Goal: Task Accomplishment & Management: Complete application form

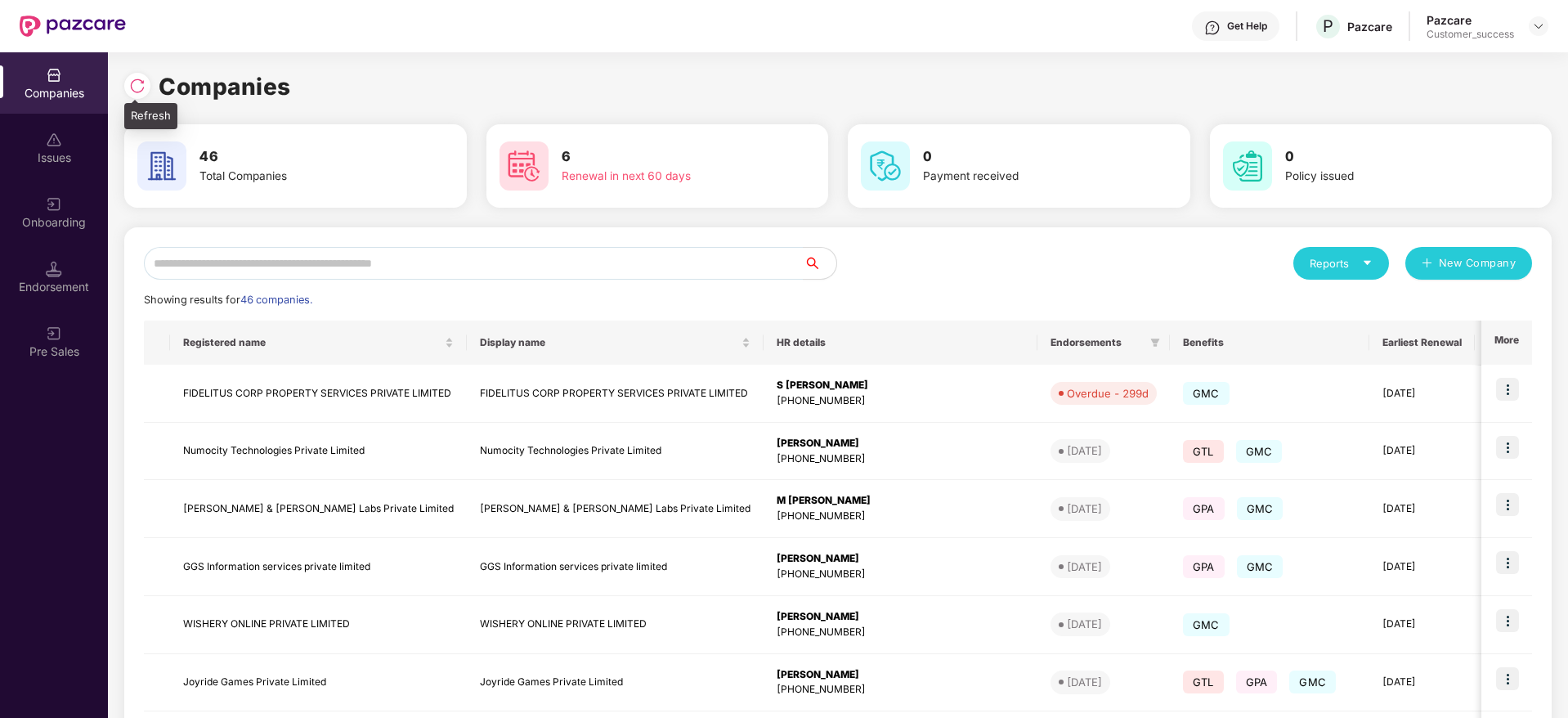
click at [140, 83] on img at bounding box center [137, 86] width 16 height 16
drag, startPoint x: 300, startPoint y: 81, endPoint x: 128, endPoint y: 85, distance: 172.0
click at [128, 85] on div "Companies" at bounding box center [838, 87] width 1428 height 36
click at [128, 85] on div at bounding box center [137, 86] width 26 height 26
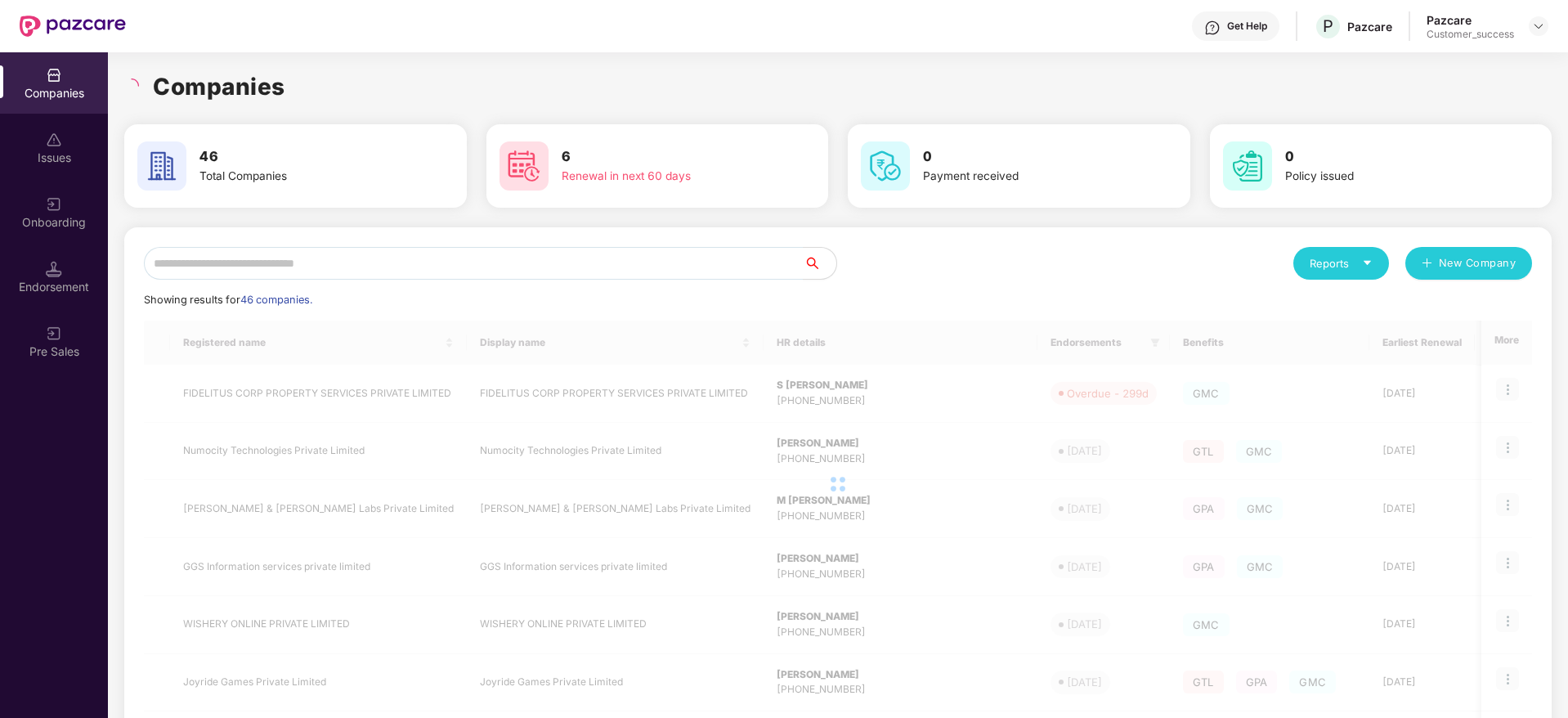
click at [229, 83] on h1 "Companies" at bounding box center [218, 87] width 132 height 36
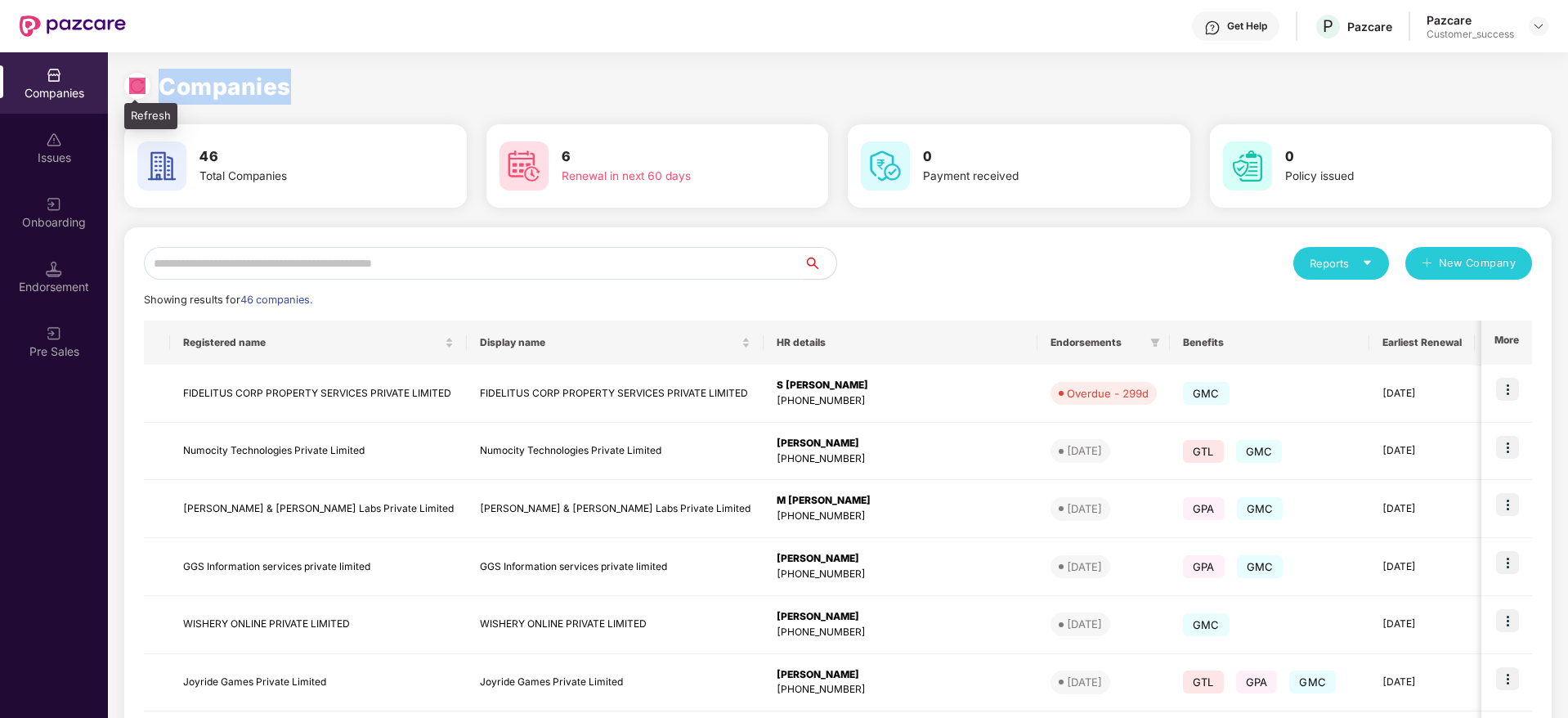
drag, startPoint x: 241, startPoint y: 86, endPoint x: 128, endPoint y: 86, distance: 113.0
click at [128, 86] on div "Companies" at bounding box center [838, 87] width 1428 height 36
click at [128, 86] on div at bounding box center [137, 86] width 26 height 26
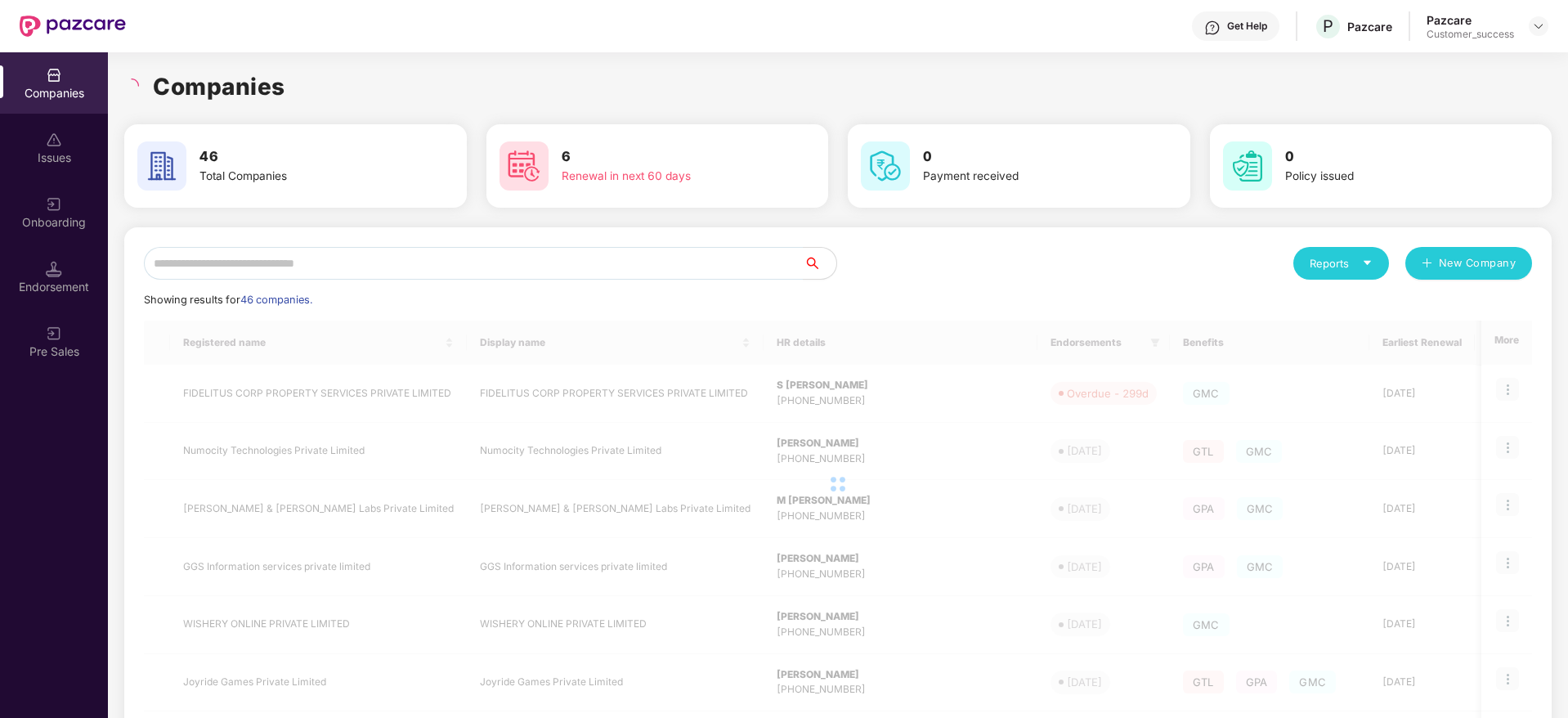
click at [223, 86] on h1 "Companies" at bounding box center [218, 87] width 132 height 36
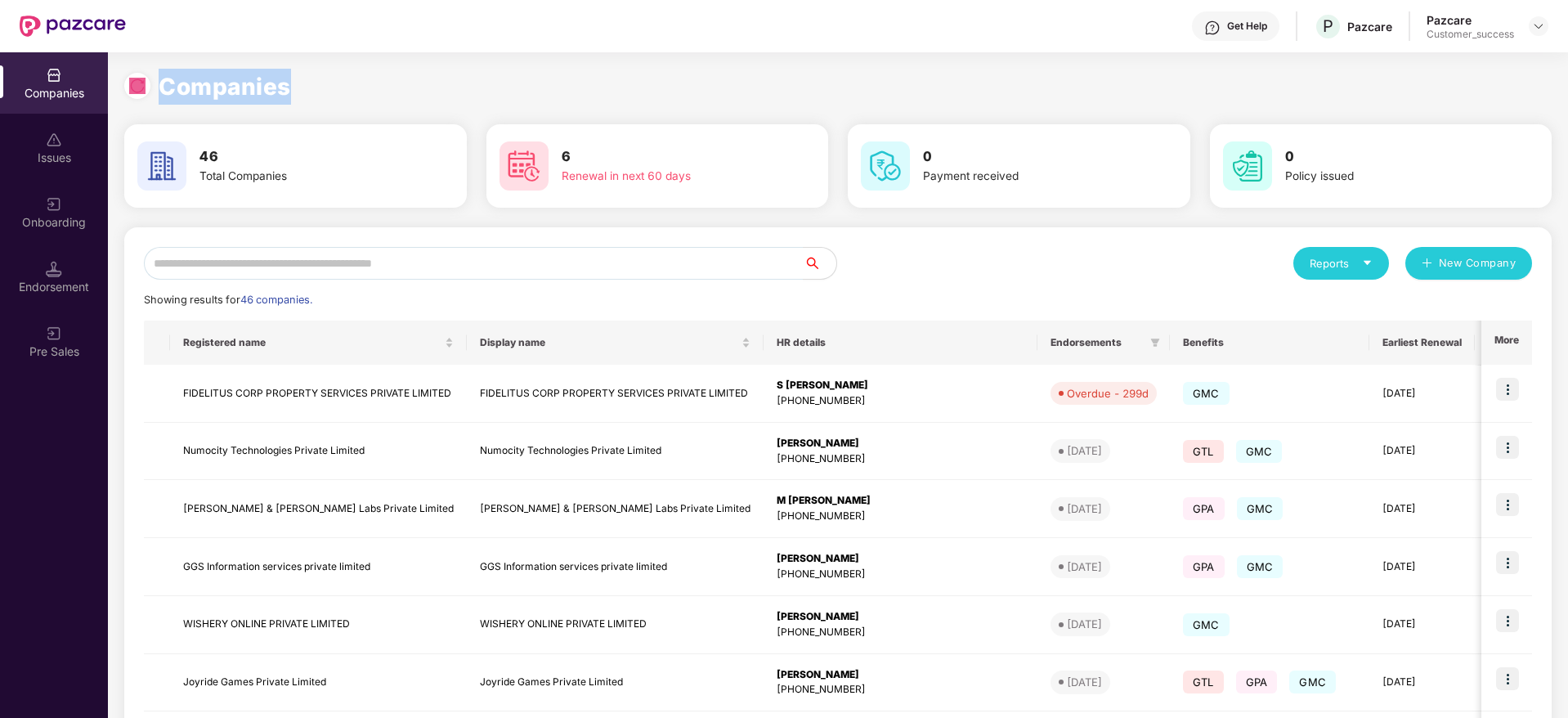
drag, startPoint x: 289, startPoint y: 85, endPoint x: 122, endPoint y: 85, distance: 167.0
click at [122, 85] on div "Companies 46 Total Companies 6 Renewal in next 60 days 0 Payment received 0 Pol…" at bounding box center [837, 385] width 1460 height 665
click at [137, 87] on img at bounding box center [137, 86] width 16 height 16
drag, startPoint x: 282, startPoint y: 85, endPoint x: 131, endPoint y: 85, distance: 151.0
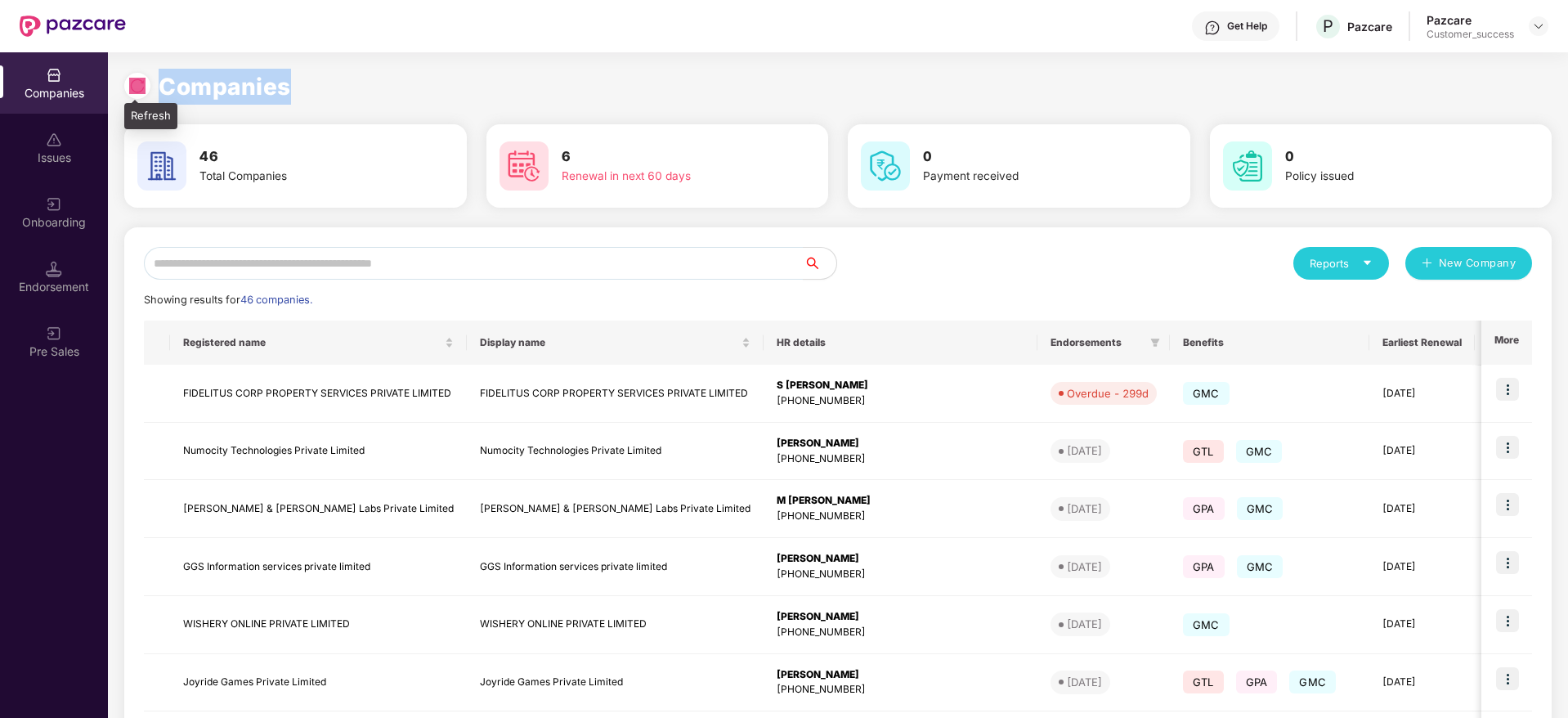
click at [131, 85] on div "Companies" at bounding box center [838, 87] width 1428 height 36
click at [131, 85] on img at bounding box center [137, 86] width 16 height 16
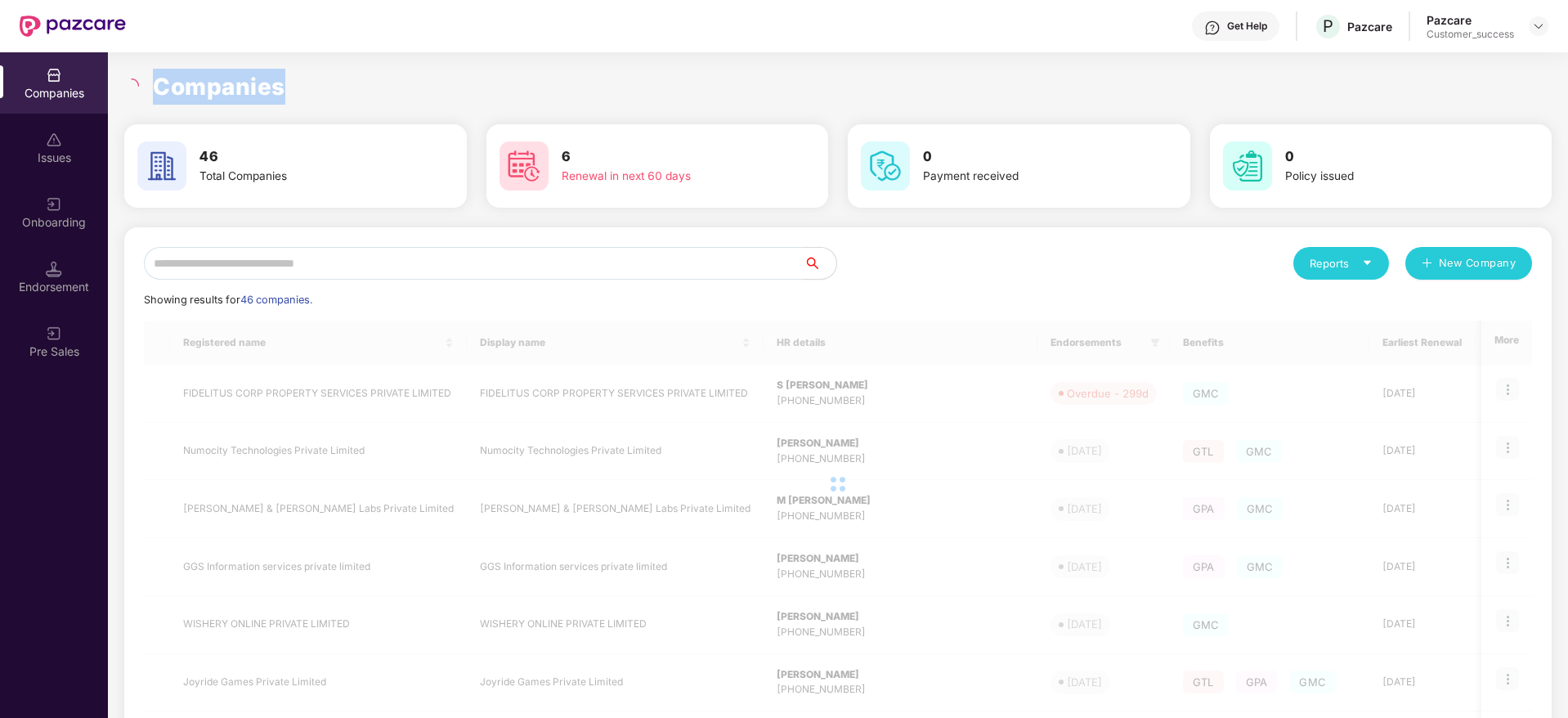
click at [199, 85] on h1 "Companies" at bounding box center [218, 87] width 132 height 36
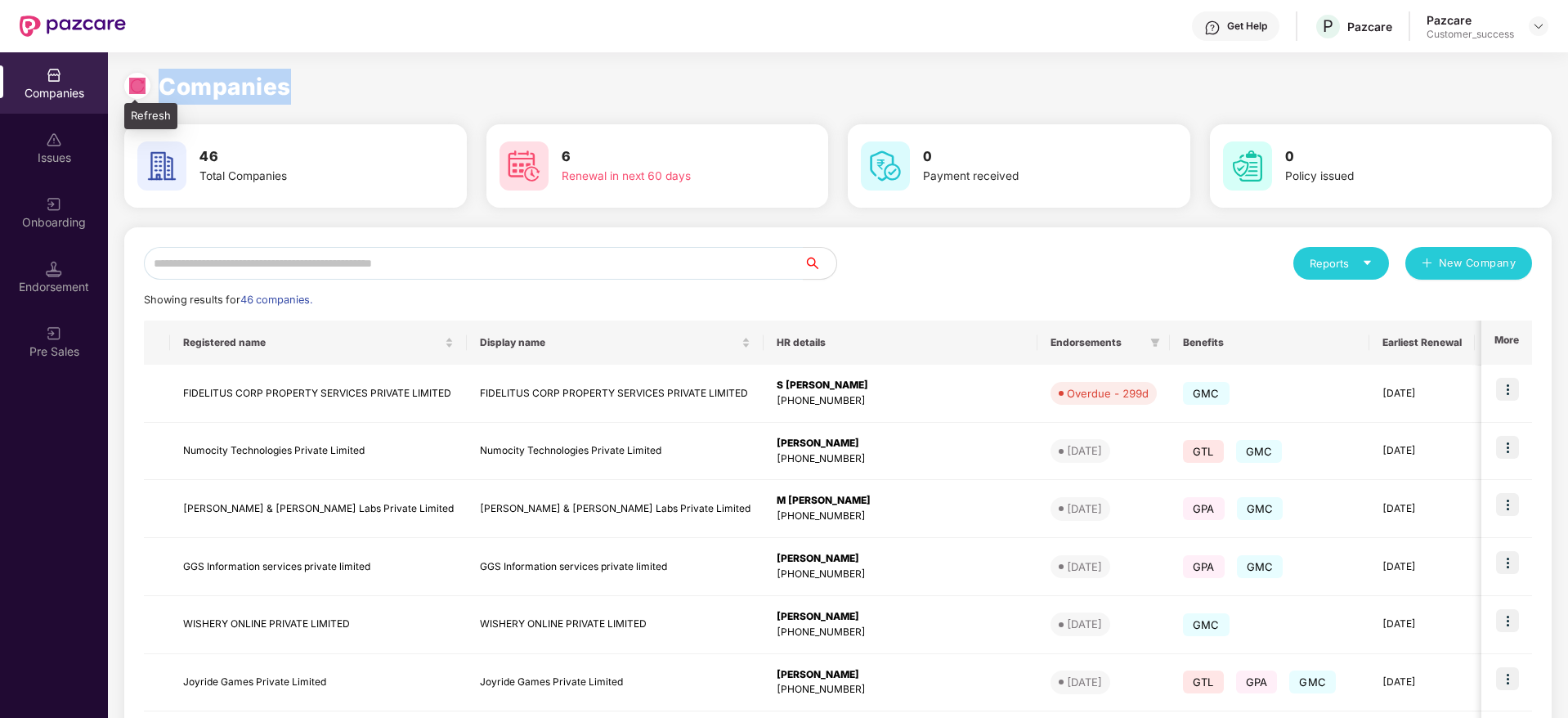
drag, startPoint x: 291, startPoint y: 88, endPoint x: 137, endPoint y: 88, distance: 154.0
click at [137, 88] on div "Companies" at bounding box center [838, 87] width 1428 height 36
click at [137, 88] on img at bounding box center [137, 86] width 16 height 16
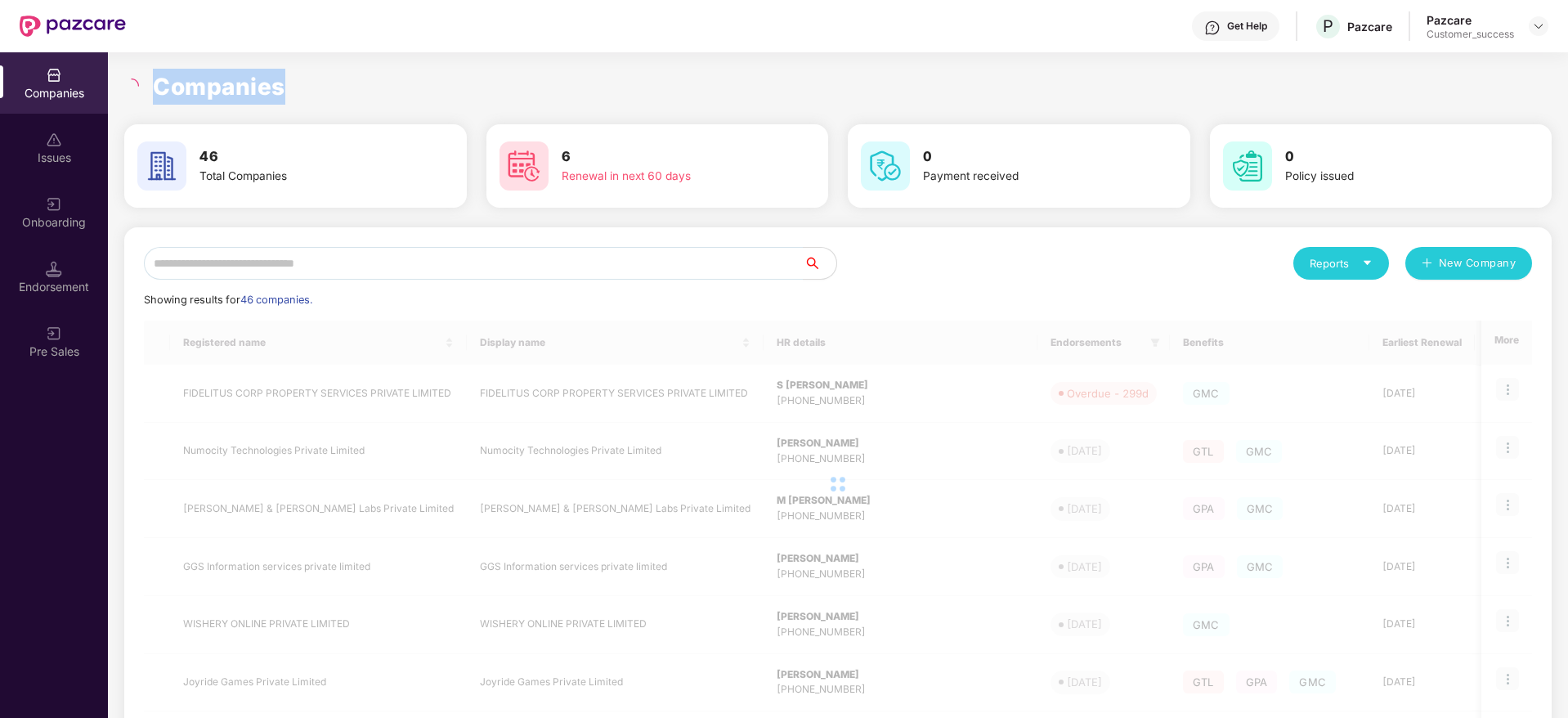
click at [206, 85] on h1 "Companies" at bounding box center [218, 87] width 132 height 36
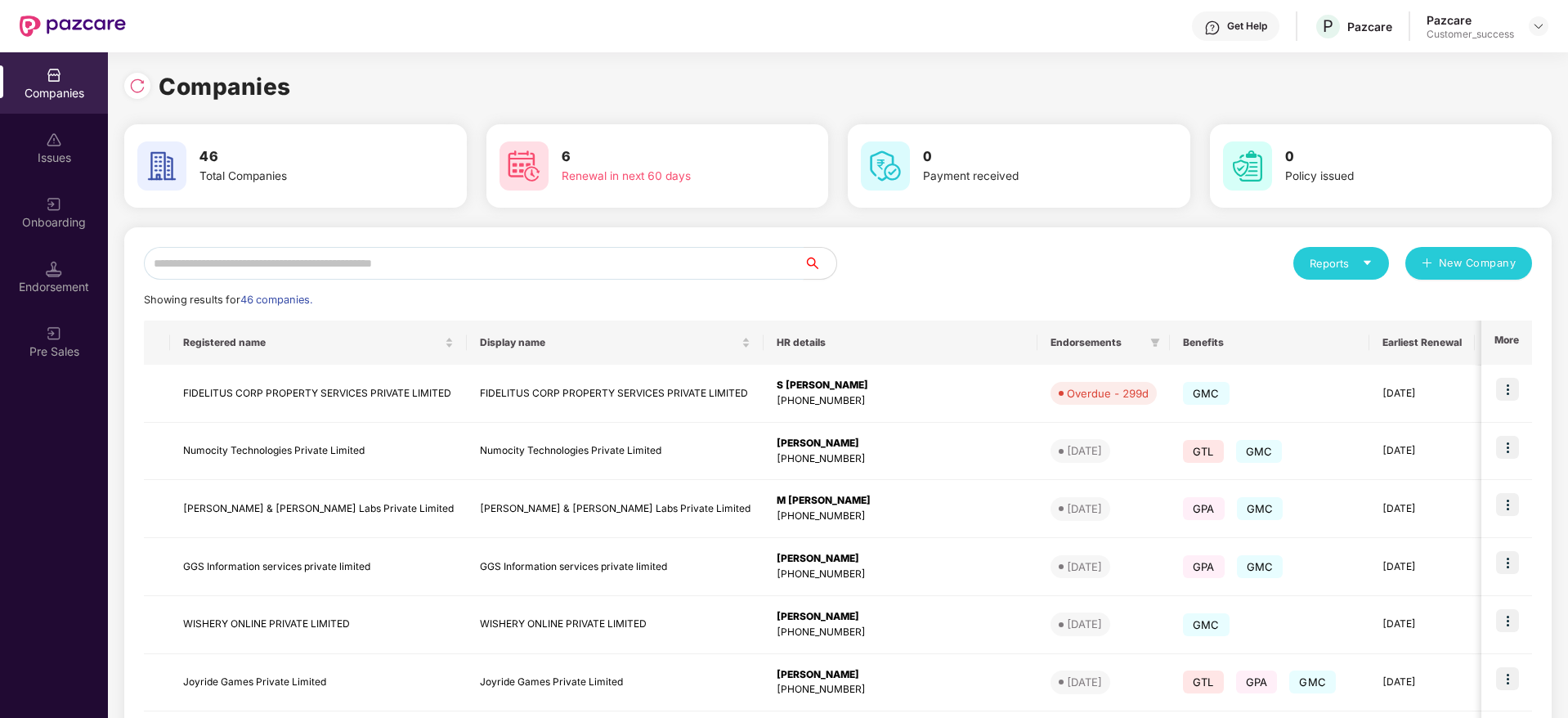
click at [499, 276] on input "text" at bounding box center [473, 264] width 660 height 33
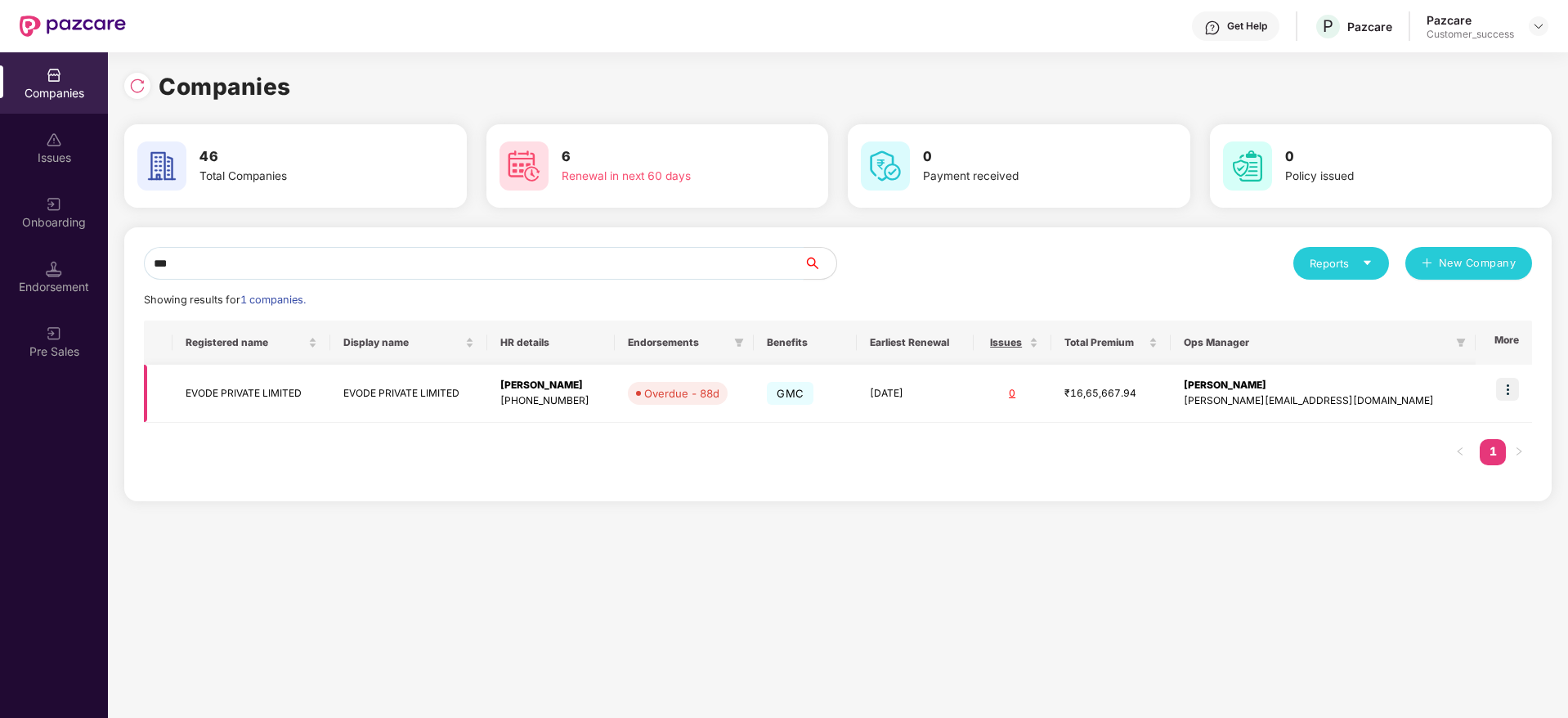
type input "***"
click at [1516, 385] on img at bounding box center [1507, 389] width 23 height 23
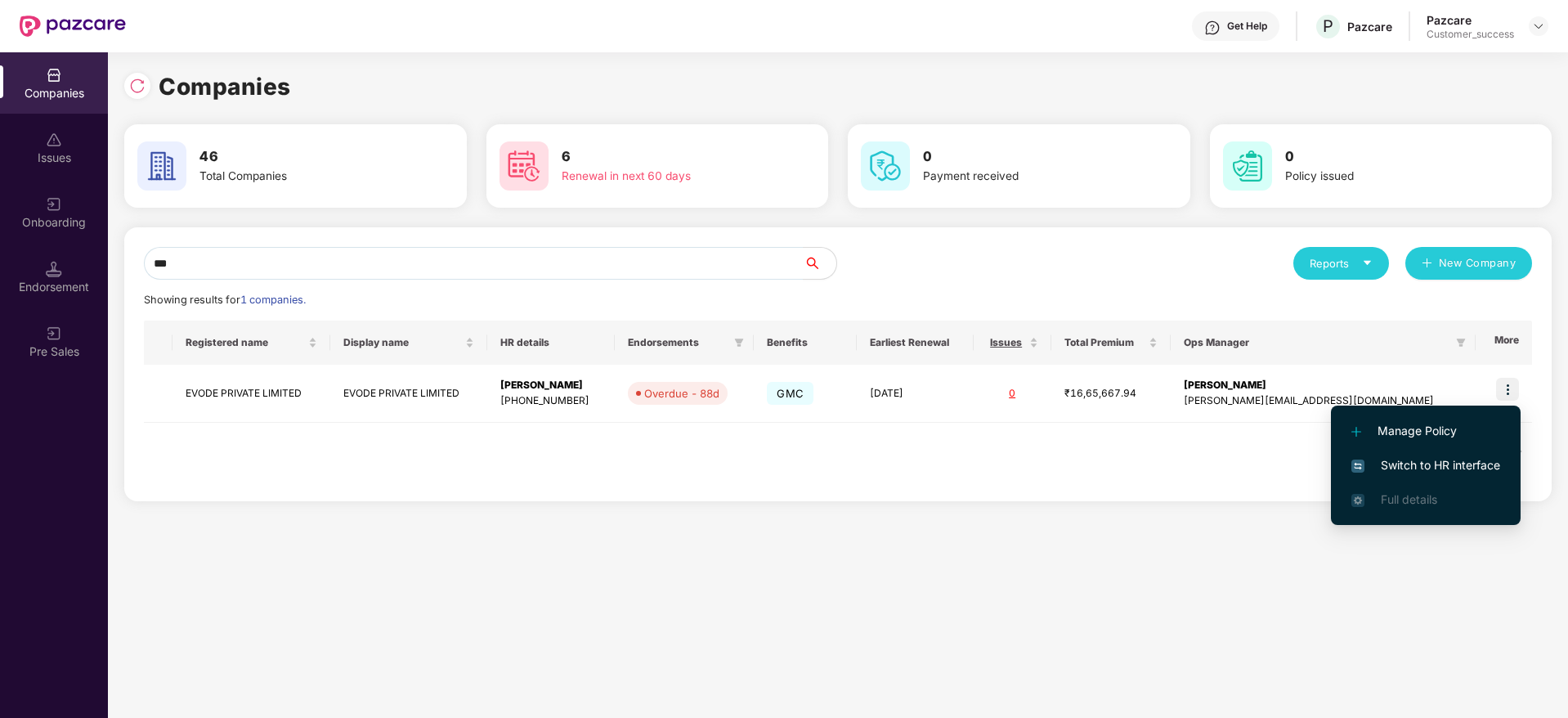
click at [1455, 462] on span "Switch to HR interface" at bounding box center [1425, 465] width 149 height 18
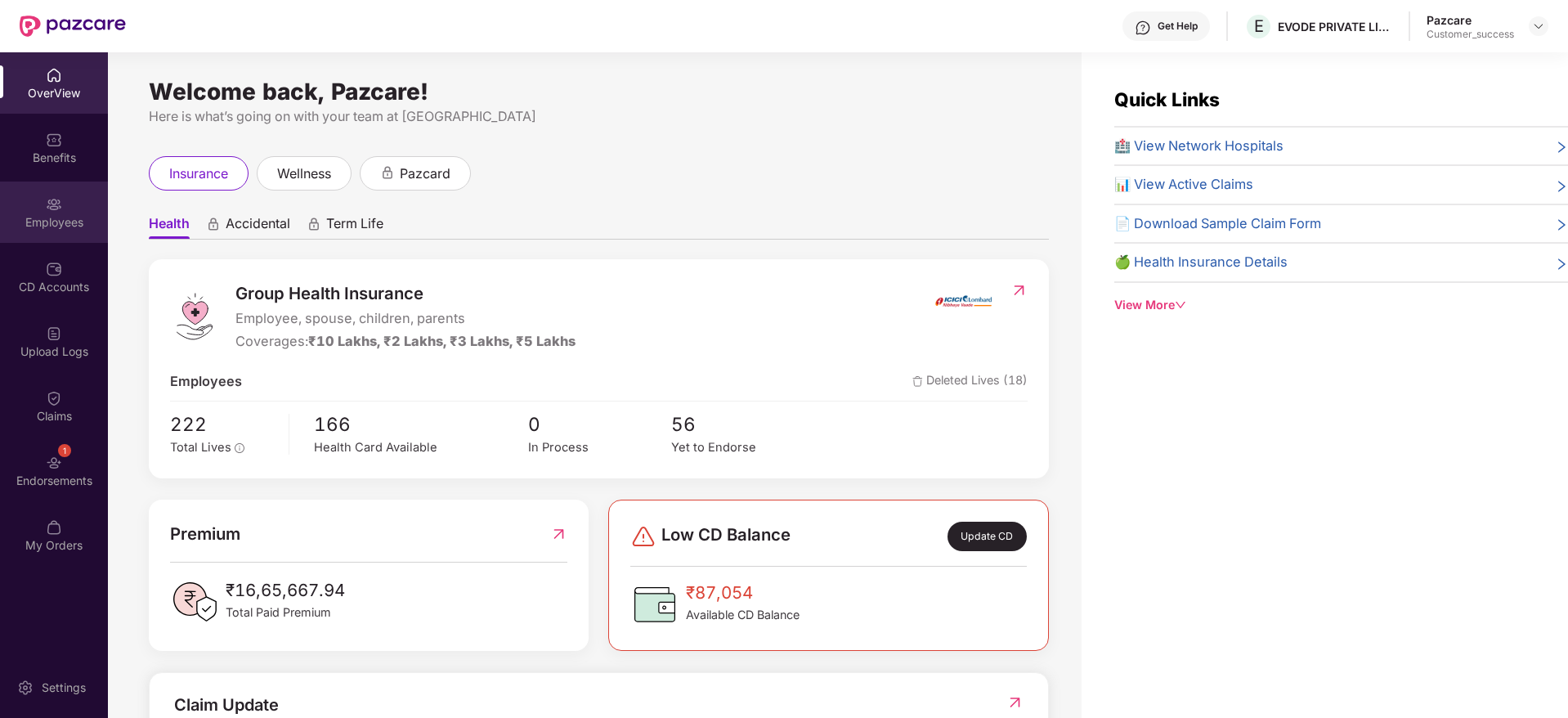
click at [62, 213] on div "Employees" at bounding box center [53, 212] width 108 height 62
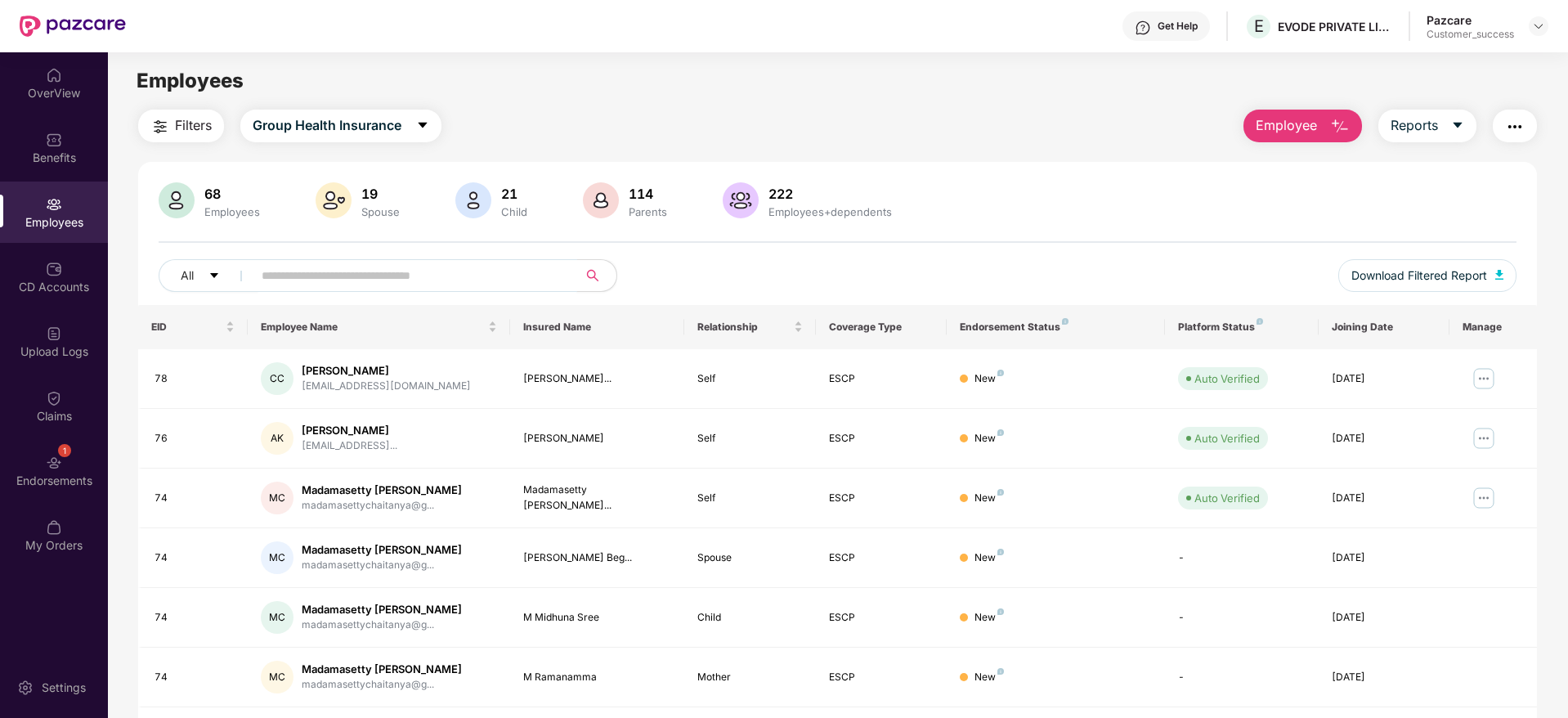
click at [358, 275] on input "text" at bounding box center [407, 275] width 293 height 25
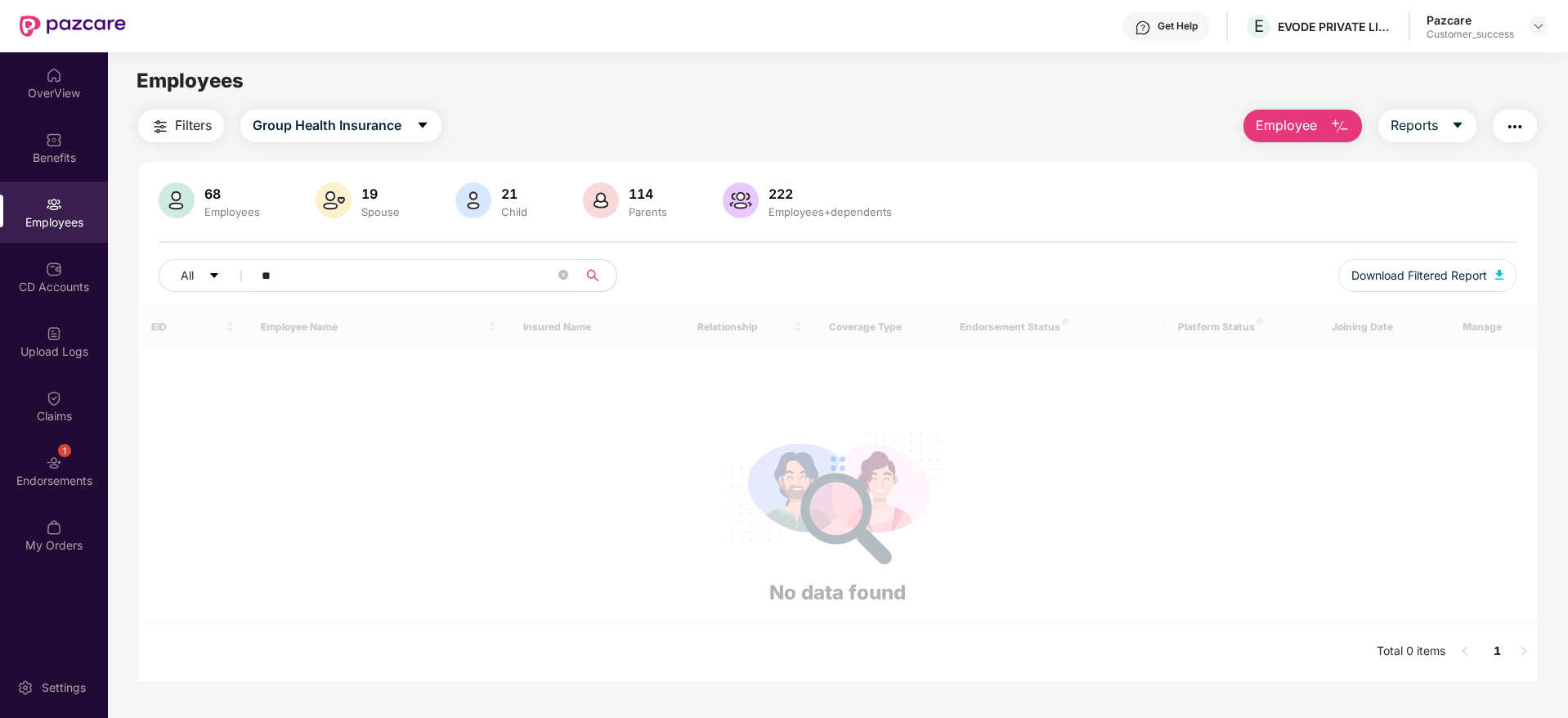
type input "*"
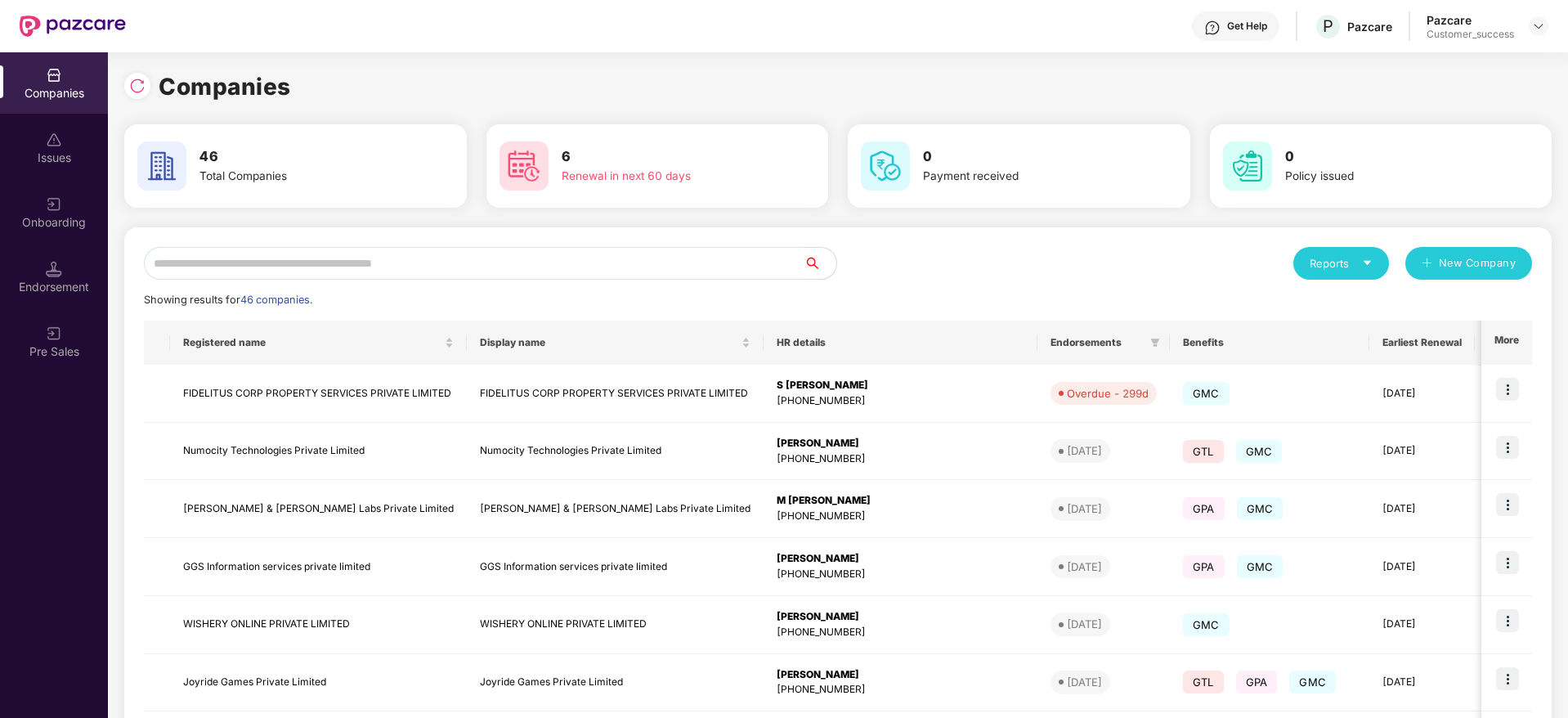
click at [352, 251] on input "text" at bounding box center [473, 264] width 660 height 33
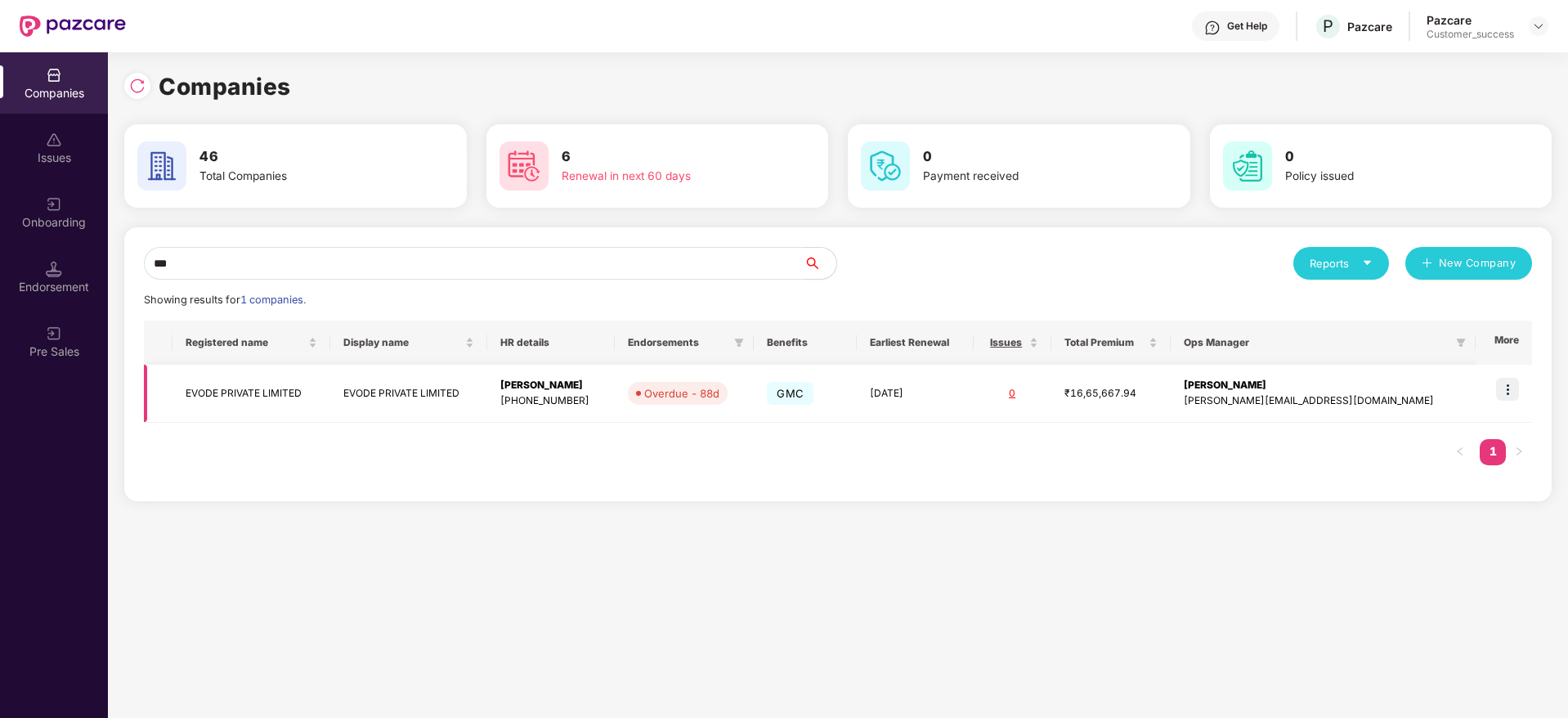
type input "***"
click at [1514, 385] on img at bounding box center [1507, 389] width 23 height 23
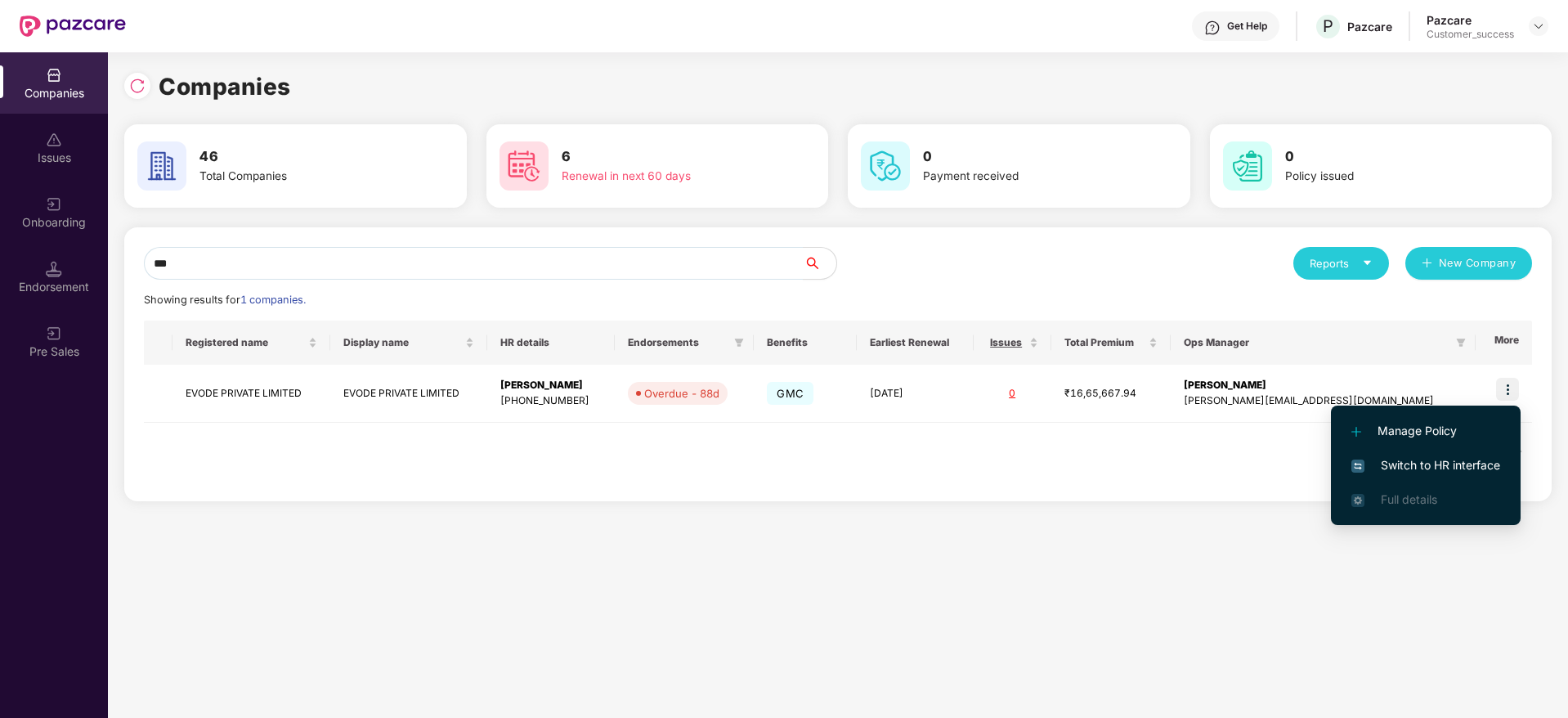
click at [1446, 462] on span "Switch to HR interface" at bounding box center [1425, 465] width 149 height 18
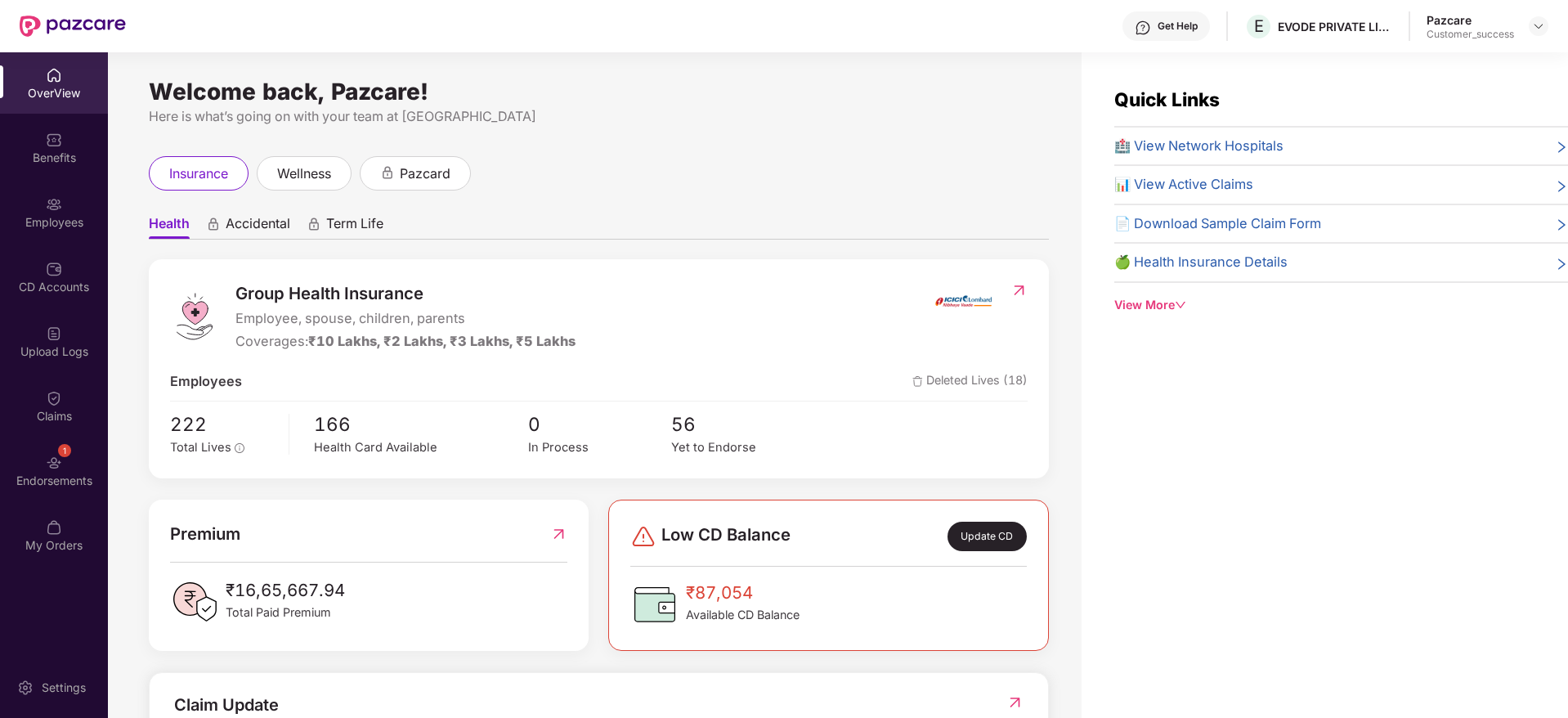
click at [31, 213] on div "Employees" at bounding box center [53, 212] width 108 height 62
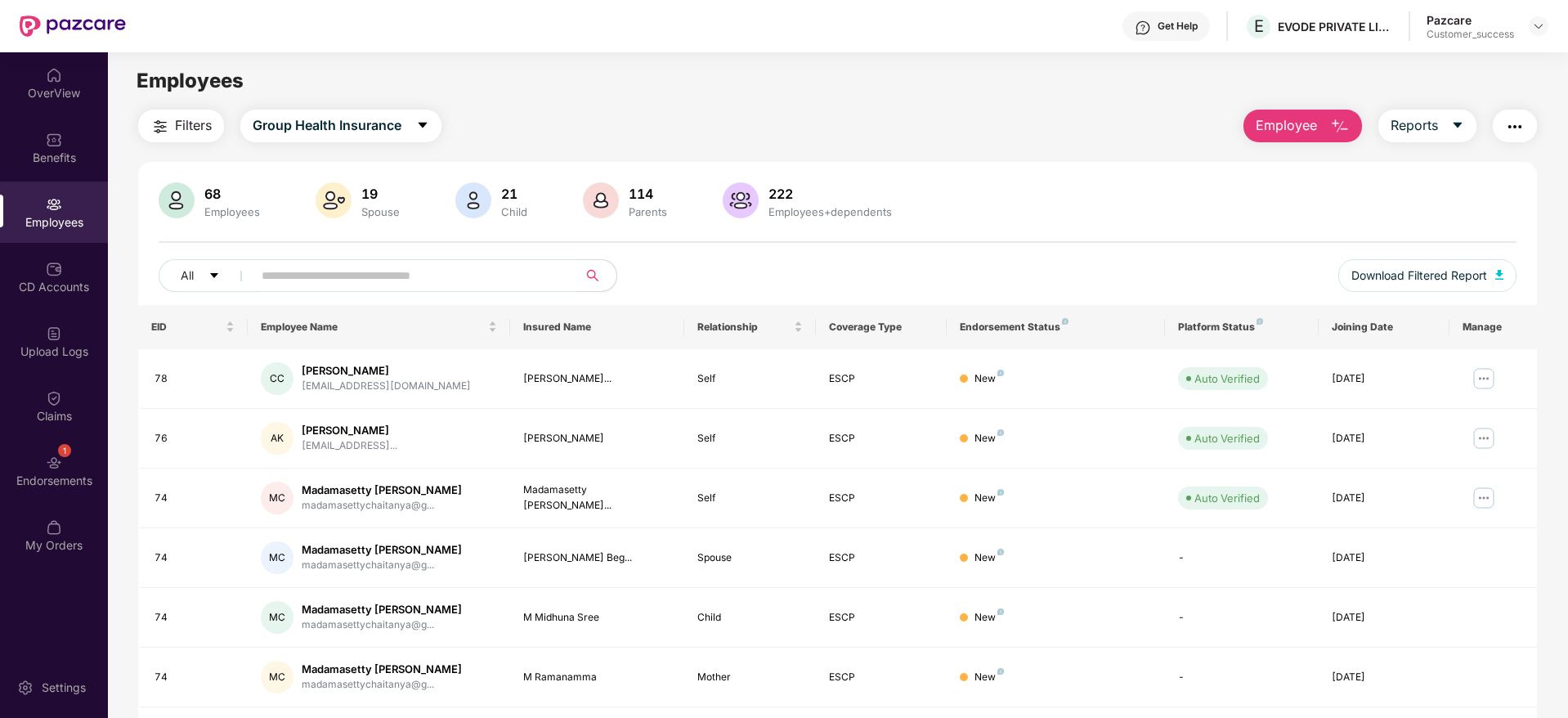
click at [396, 275] on input "text" at bounding box center [407, 275] width 293 height 25
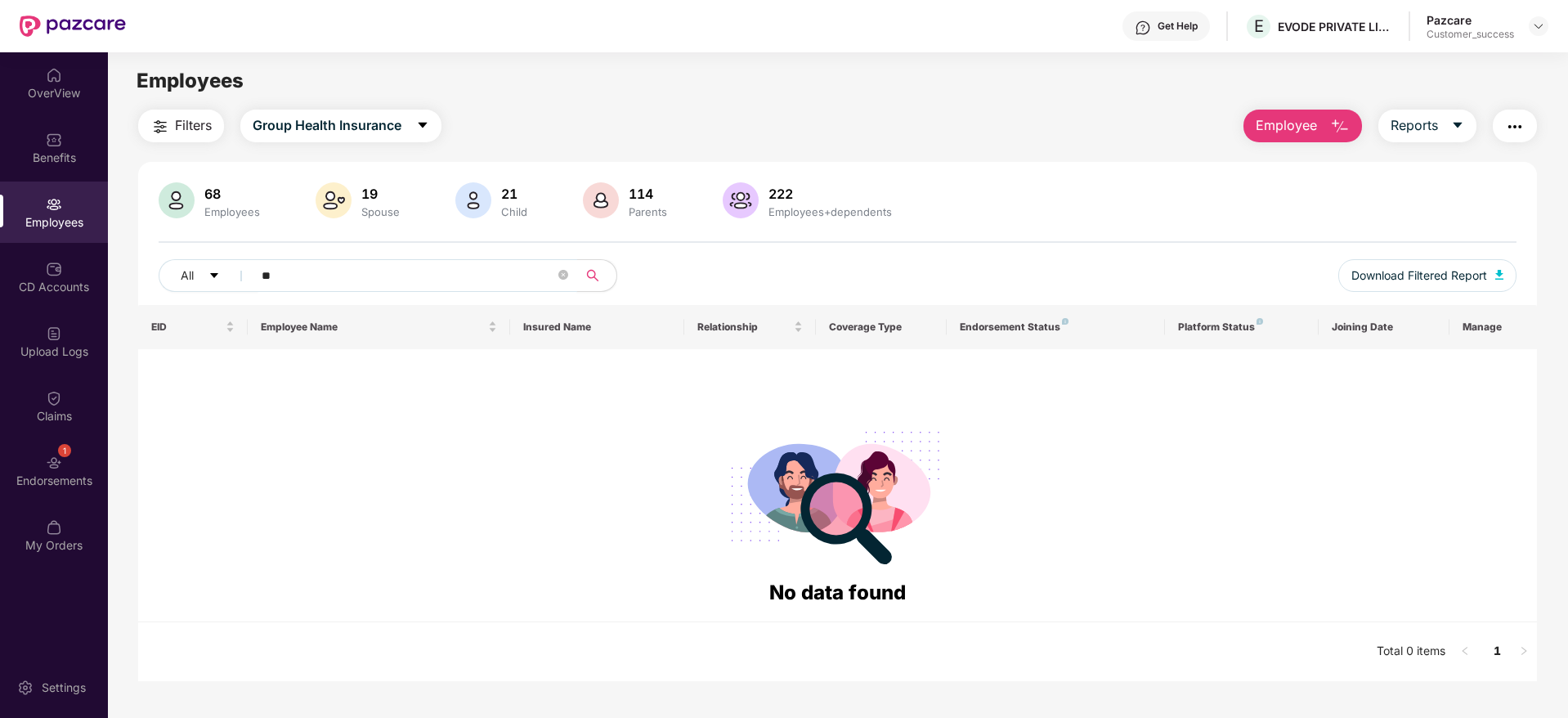
type input "*"
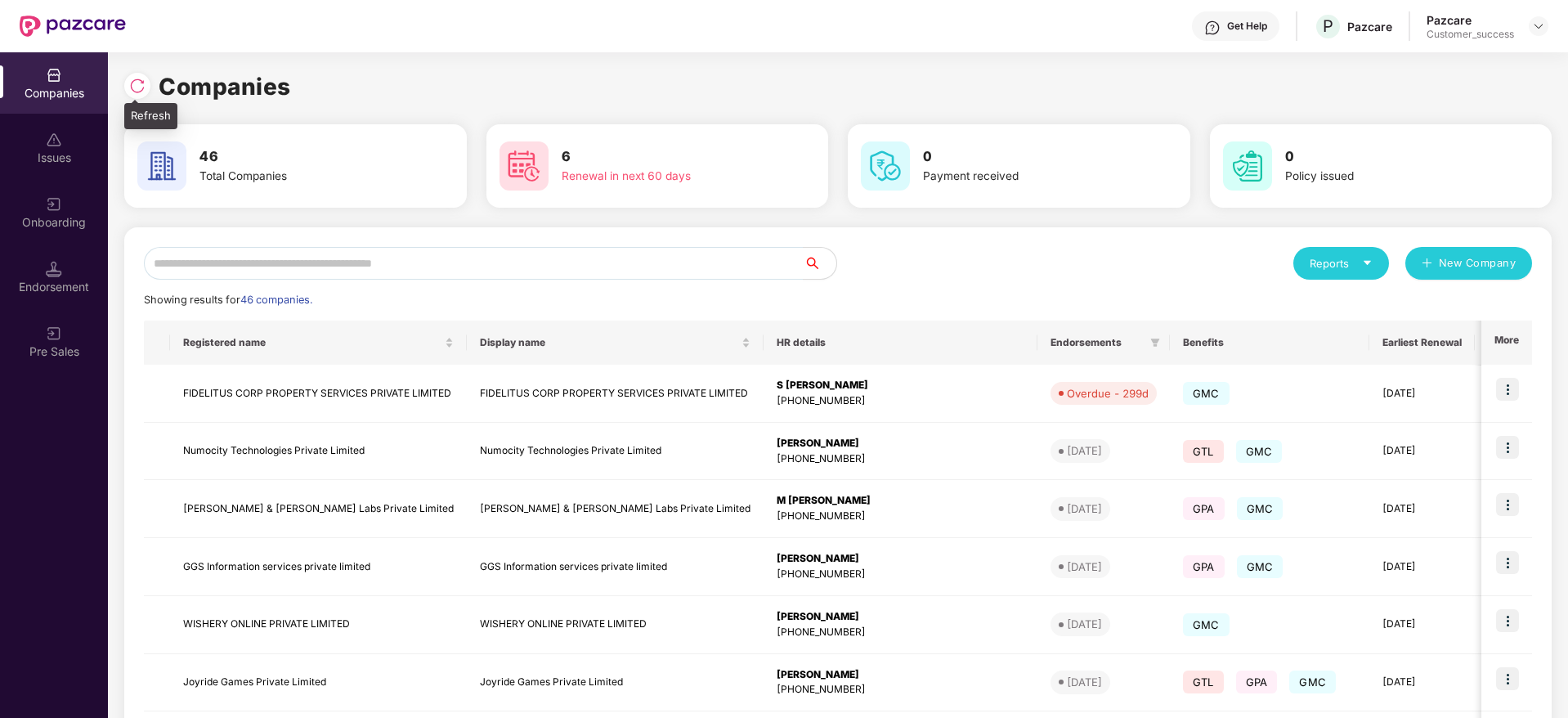
click at [133, 81] on img at bounding box center [137, 86] width 16 height 16
click at [131, 90] on img at bounding box center [137, 86] width 16 height 16
click at [429, 255] on input "text" at bounding box center [473, 264] width 660 height 33
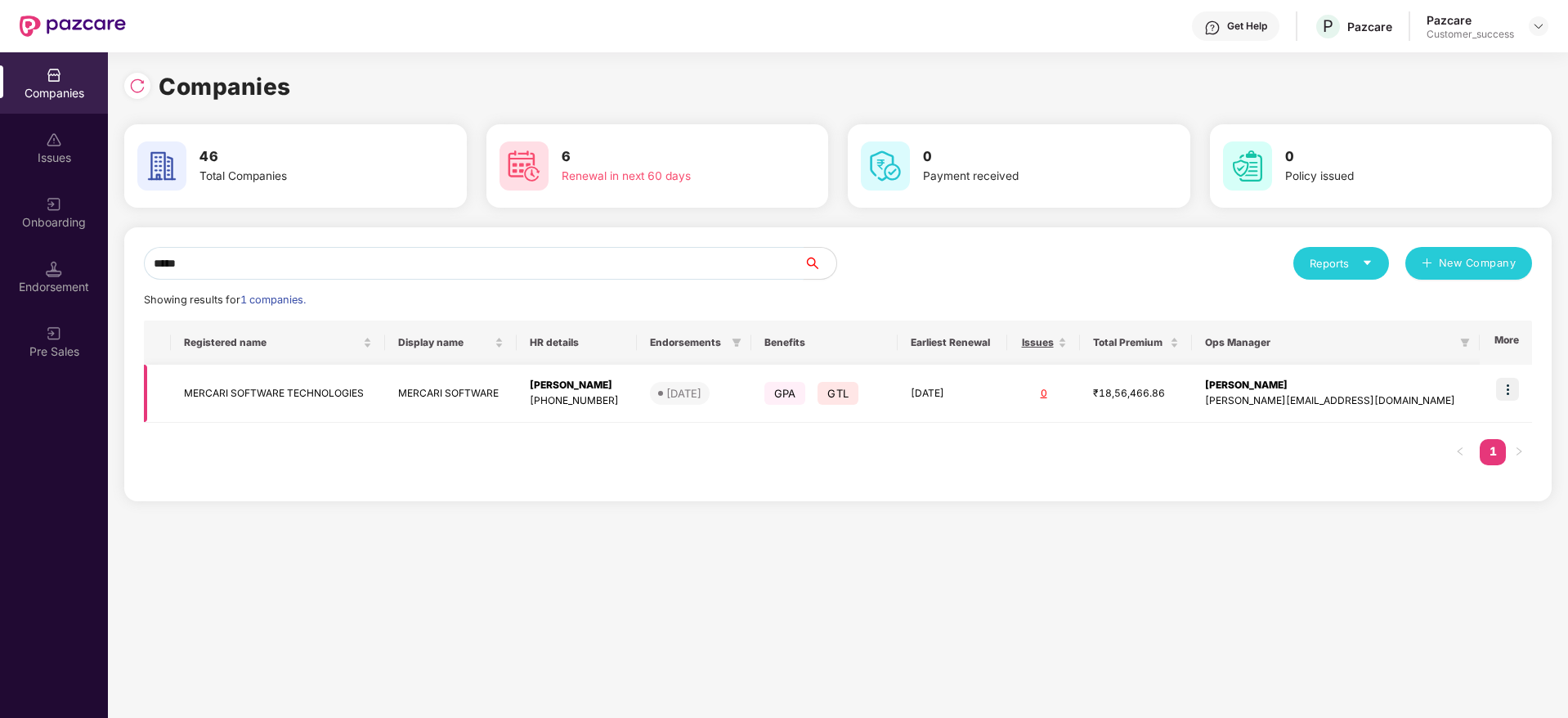
type input "*****"
click at [1511, 378] on img at bounding box center [1507, 389] width 23 height 23
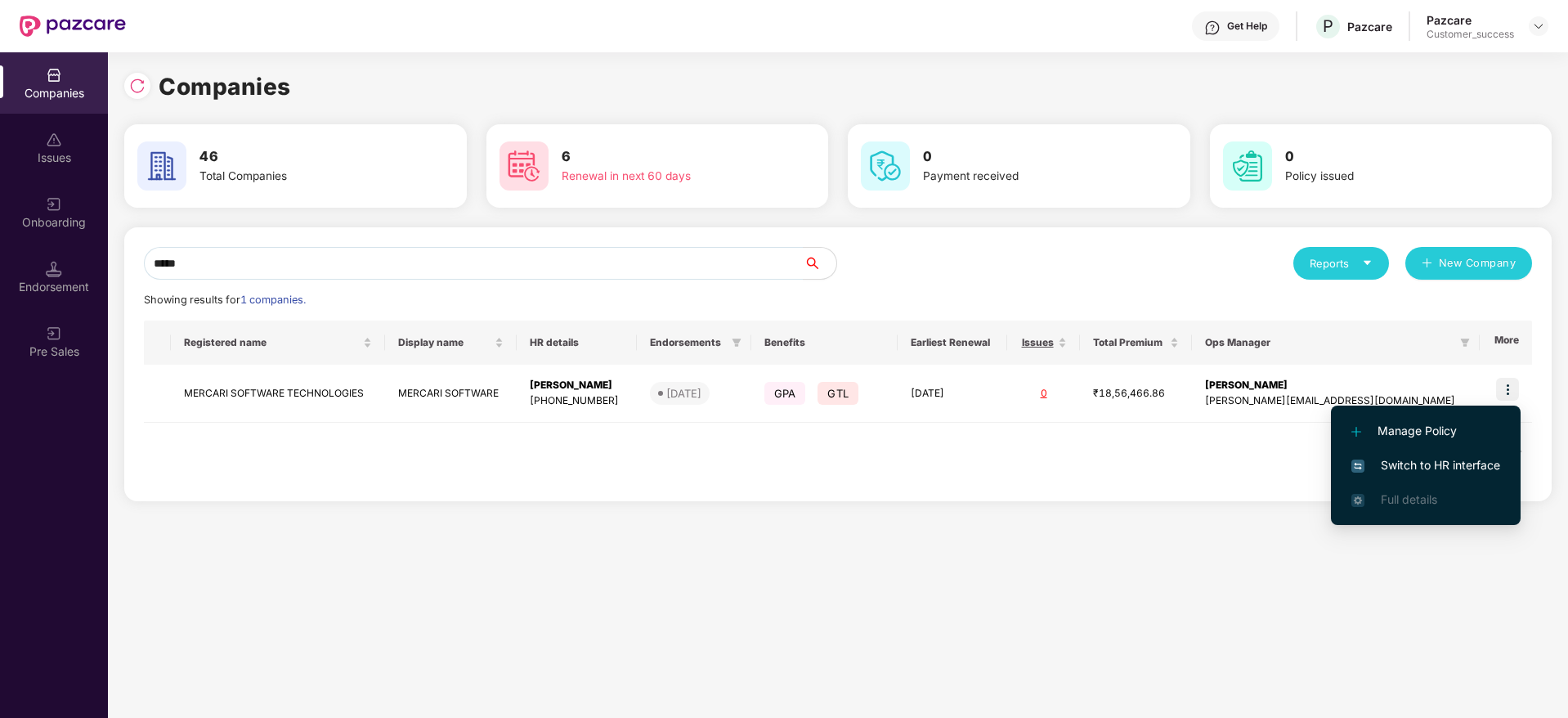
click at [1436, 463] on span "Switch to HR interface" at bounding box center [1425, 465] width 149 height 18
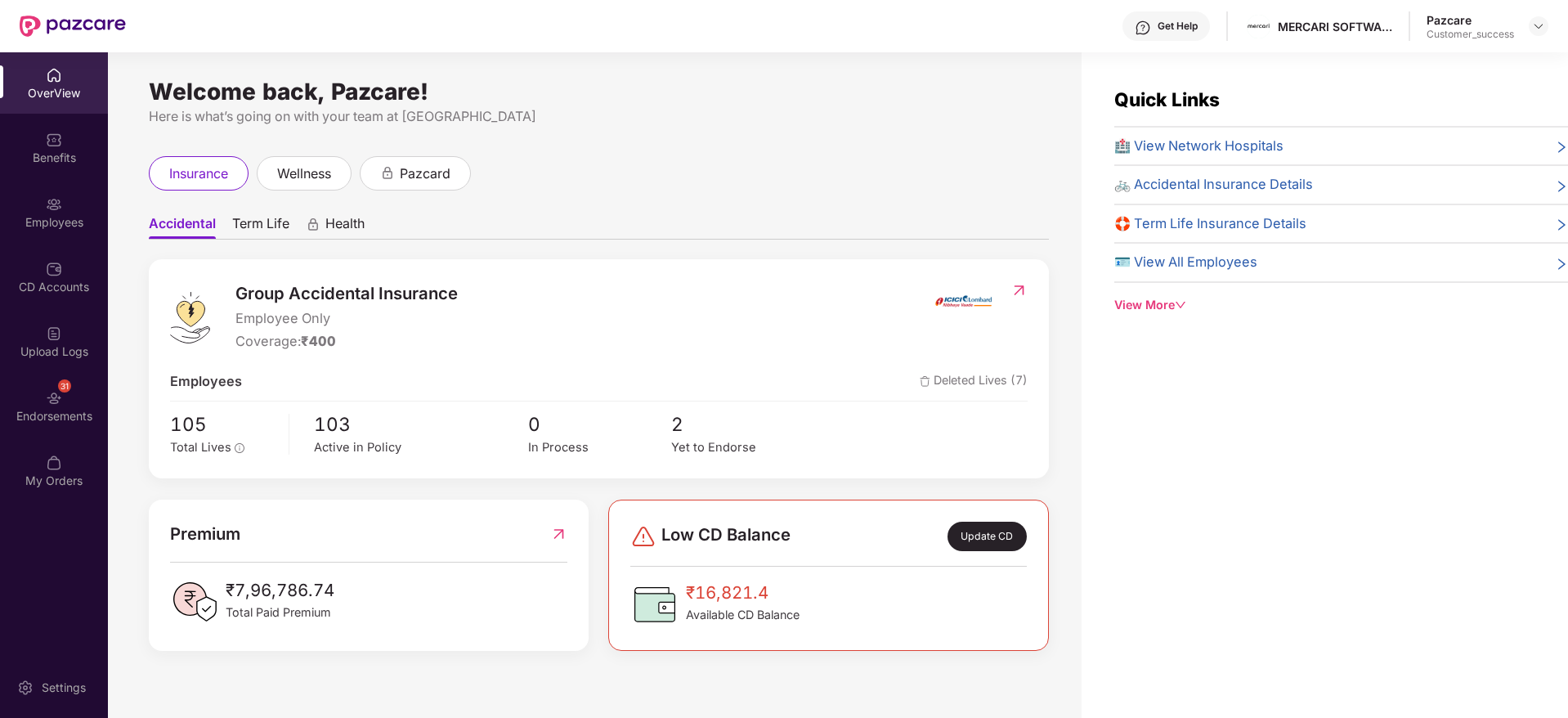
click at [59, 187] on div "Employees" at bounding box center [53, 212] width 108 height 62
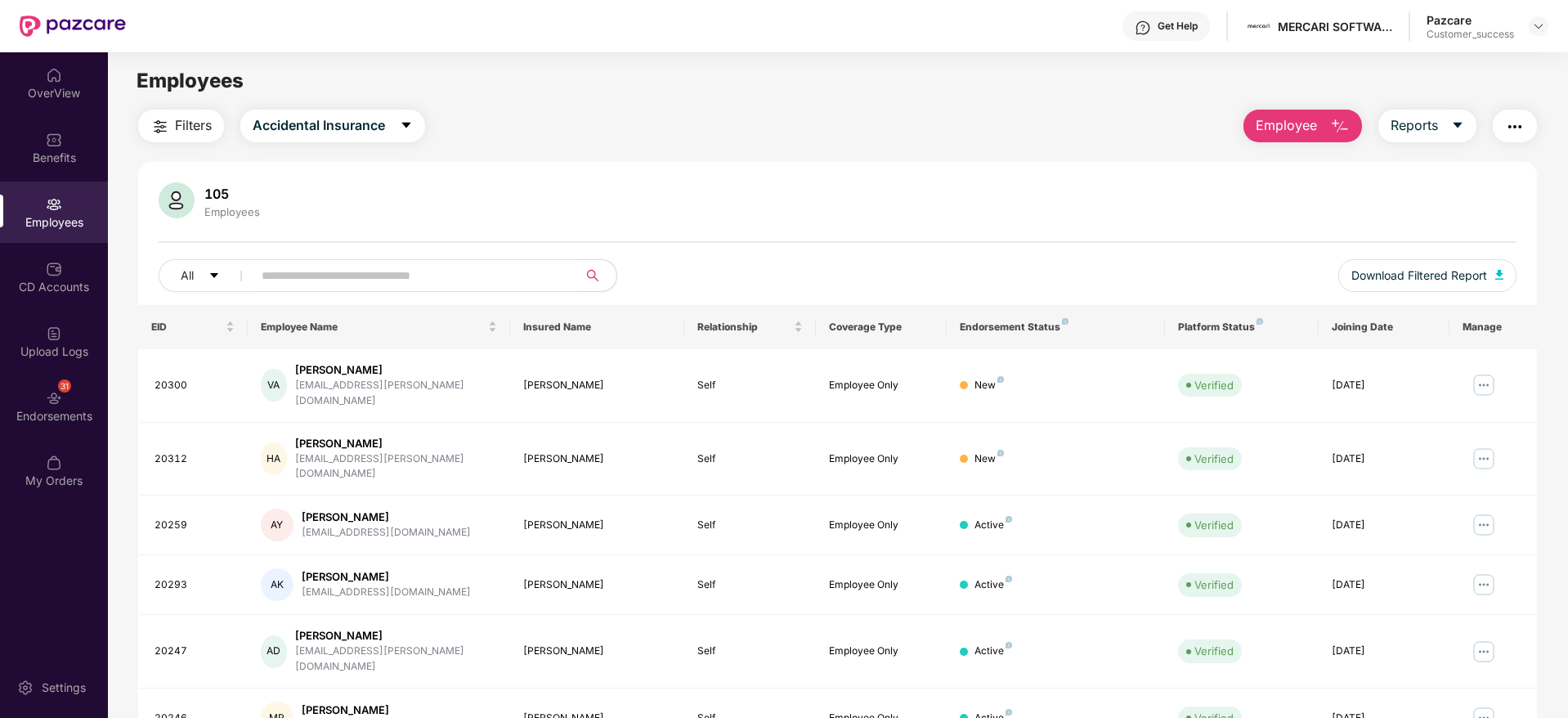
click at [1289, 124] on span "Employee" at bounding box center [1286, 125] width 62 height 21
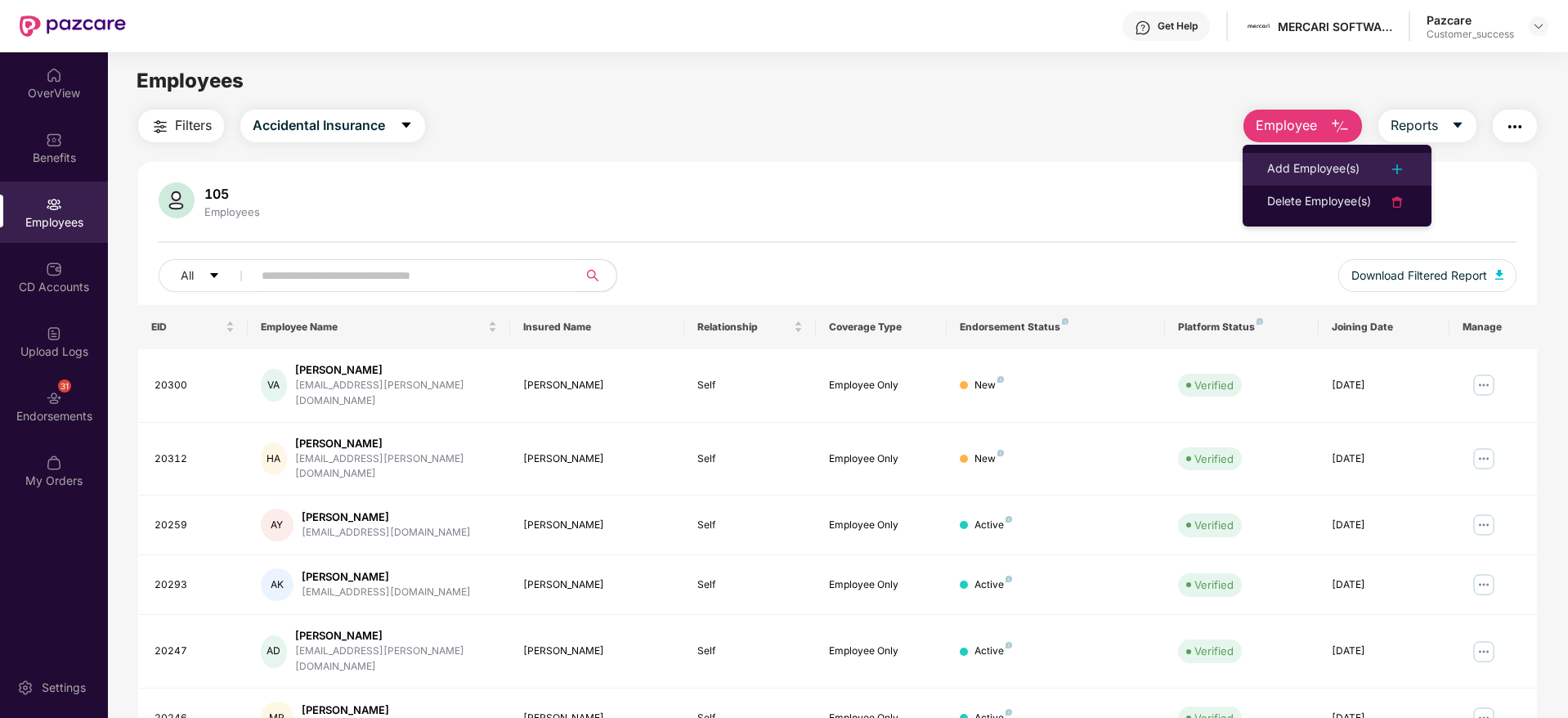
click at [1299, 161] on div "Add Employee(s)" at bounding box center [1313, 169] width 92 height 20
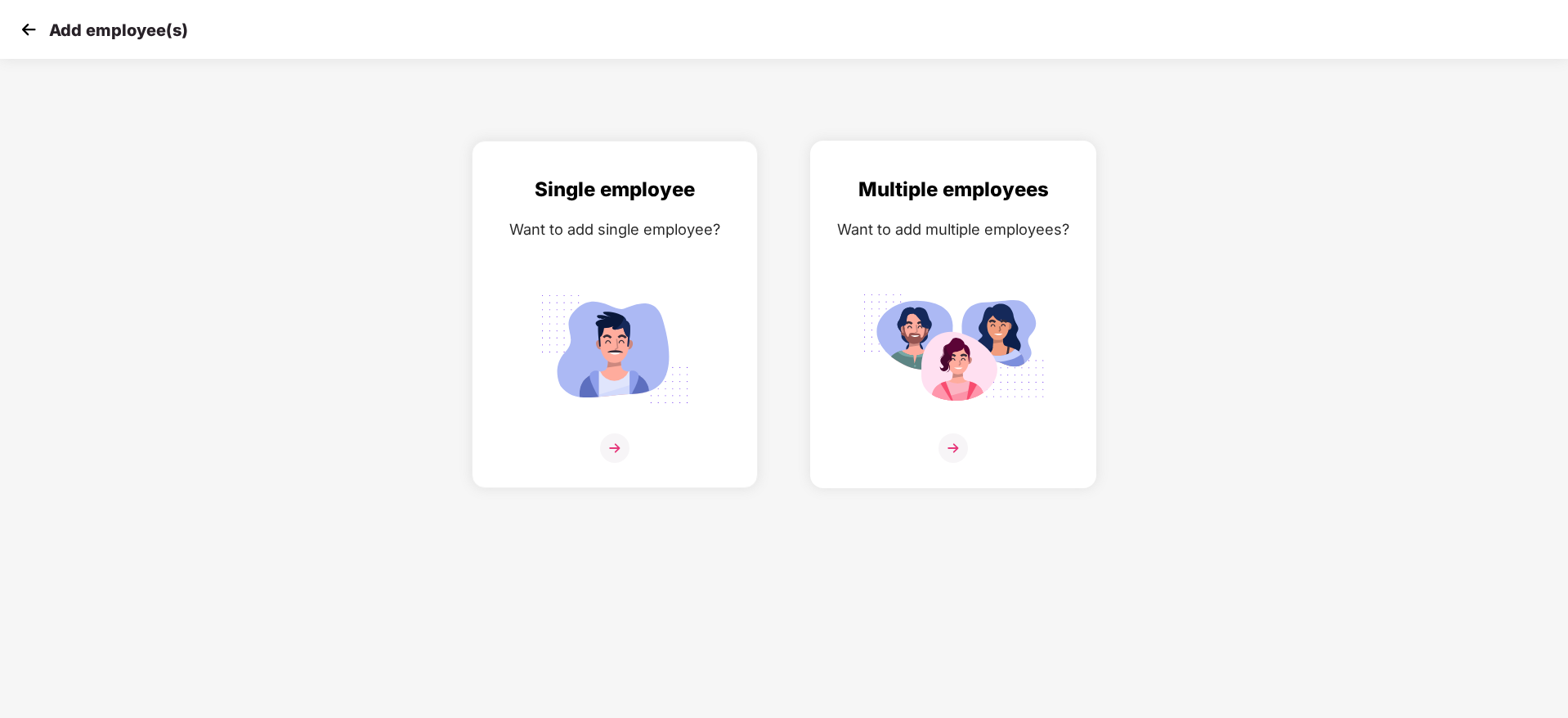
click at [1059, 318] on div "Multiple employees Want to add multiple employees?" at bounding box center [953, 329] width 252 height 309
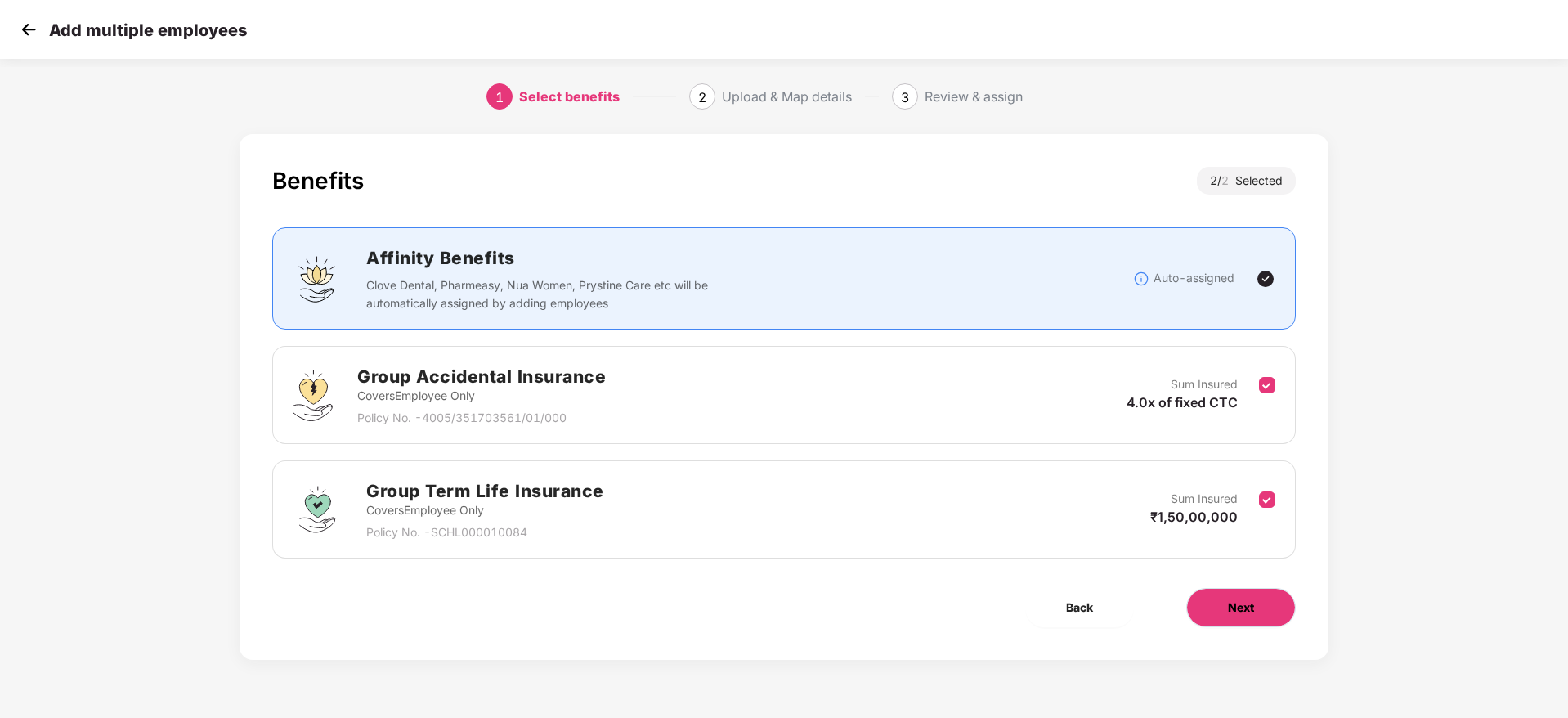
click at [1267, 614] on button "Next" at bounding box center [1240, 608] width 109 height 39
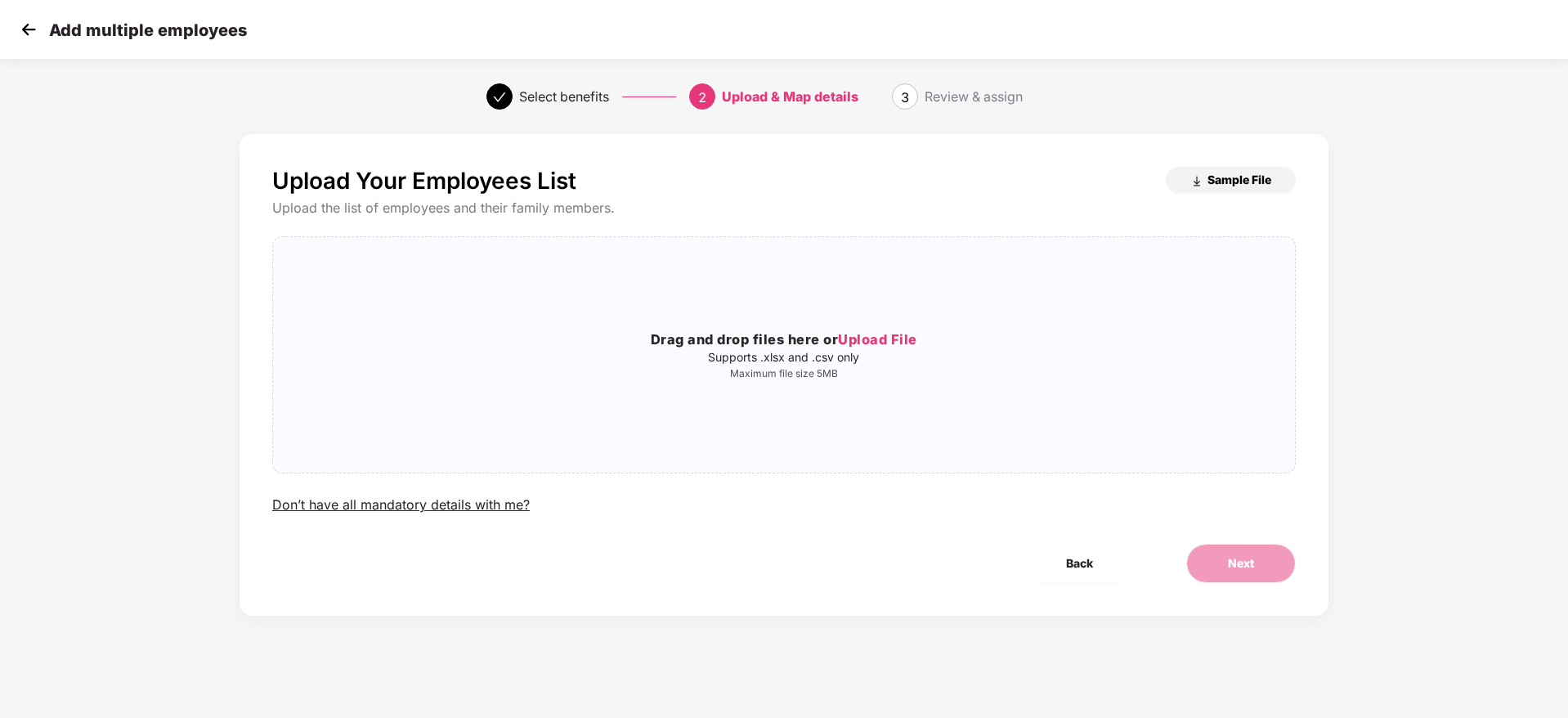
click at [1234, 186] on span "Sample File" at bounding box center [1239, 179] width 64 height 16
